Goal: Navigation & Orientation: Find specific page/section

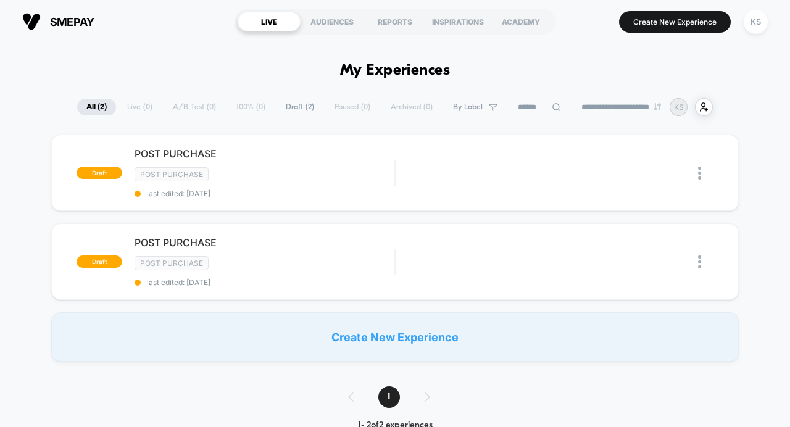
click at [526, 107] on input at bounding box center [539, 107] width 62 height 15
click at [447, 102] on span "By Label" at bounding box center [444, 107] width 63 height 17
click at [407, 102] on div "**********" at bounding box center [394, 107] width 635 height 18
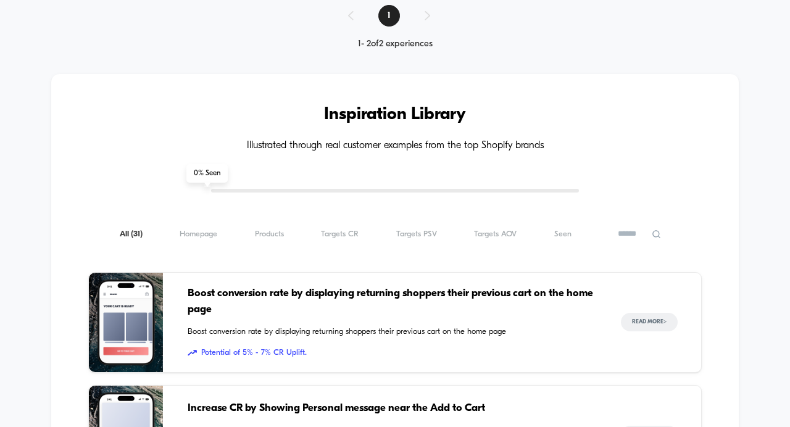
scroll to position [381, 0]
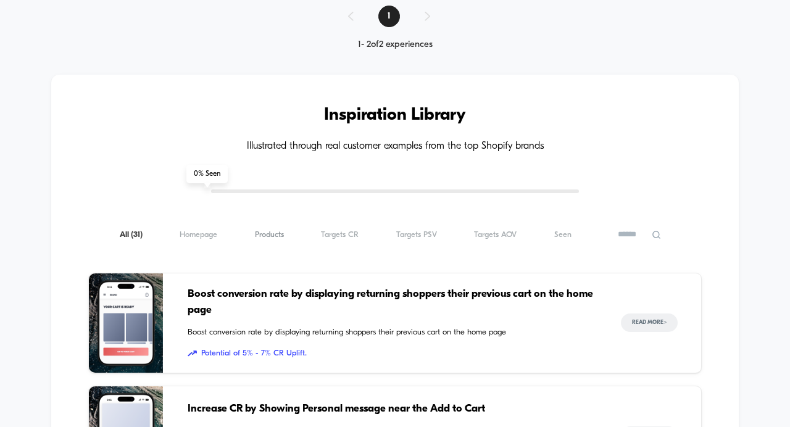
click at [274, 236] on span "Products ( 31 )" at bounding box center [269, 234] width 29 height 9
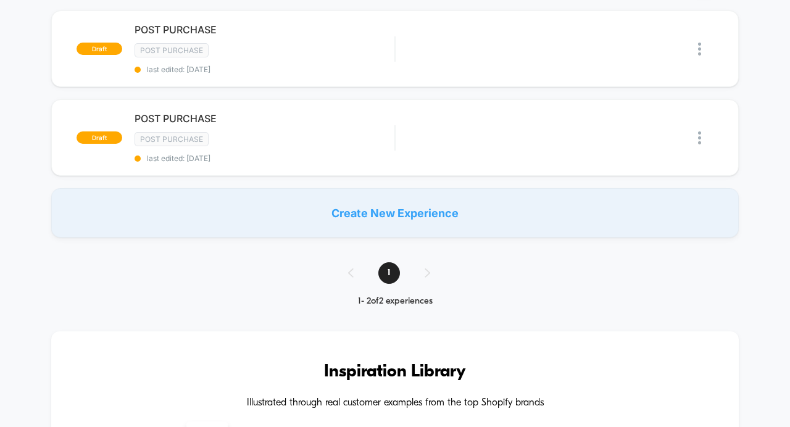
scroll to position [0, 0]
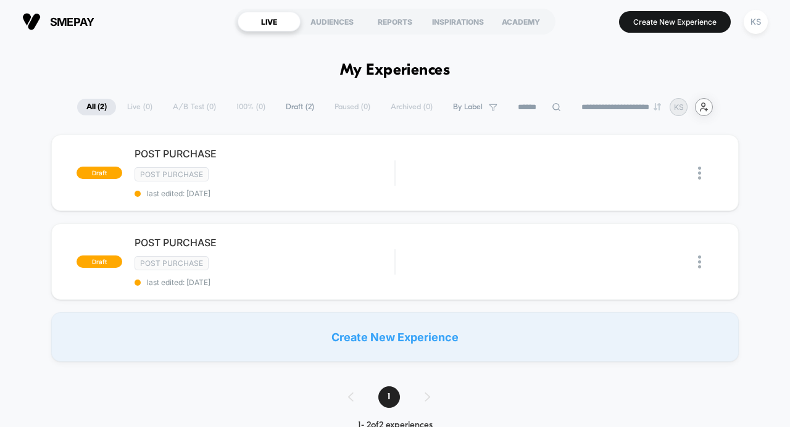
click at [708, 108] on icon "user-plus-alt-1-svgrepo-com" at bounding box center [703, 106] width 9 height 9
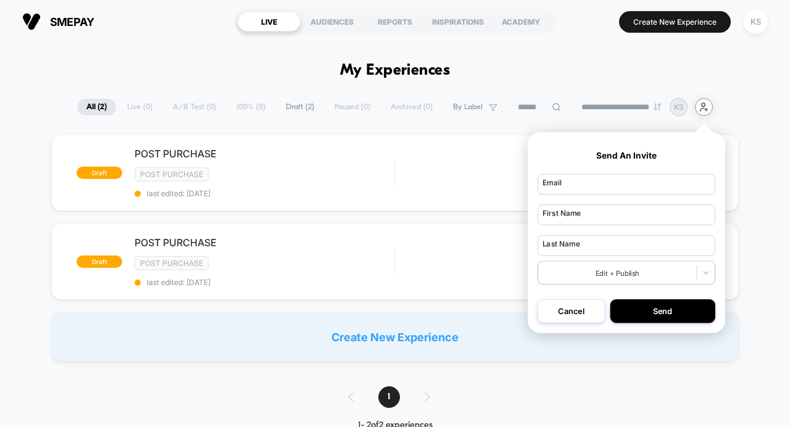
click at [708, 108] on icon "user-plus-alt-1-svgrepo-com" at bounding box center [703, 106] width 9 height 9
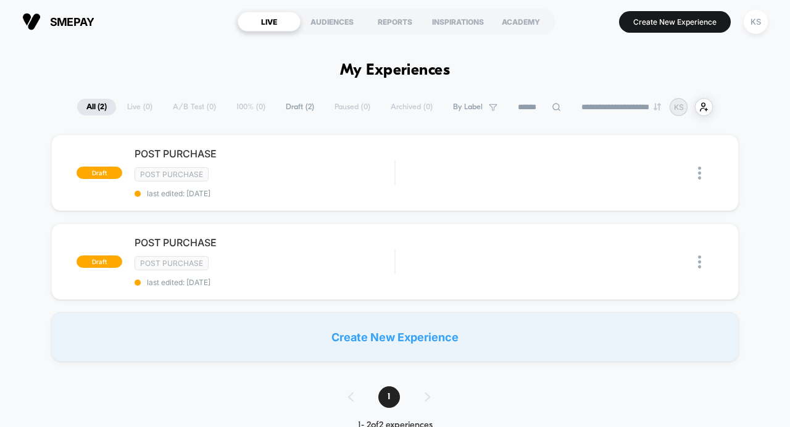
click at [130, 110] on div "**********" at bounding box center [394, 107] width 635 height 18
click at [466, 108] on span "By Label" at bounding box center [468, 106] width 30 height 9
click at [511, 109] on input at bounding box center [539, 107] width 62 height 15
click at [392, 22] on div "REPORTS" at bounding box center [394, 22] width 63 height 20
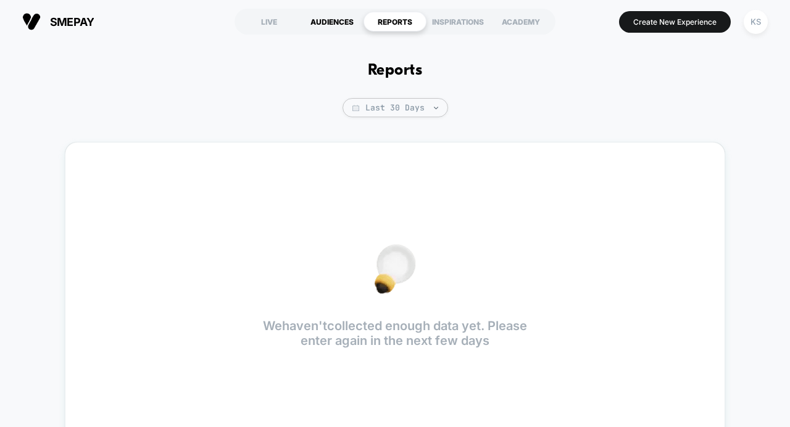
click at [335, 17] on div "AUDIENCES" at bounding box center [331, 22] width 63 height 20
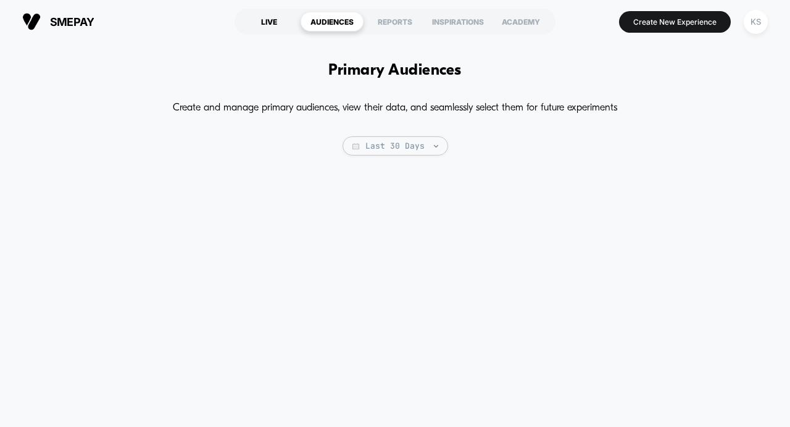
click at [266, 17] on div "LIVE" at bounding box center [269, 22] width 63 height 20
